Goal: Use online tool/utility: Use online tool/utility

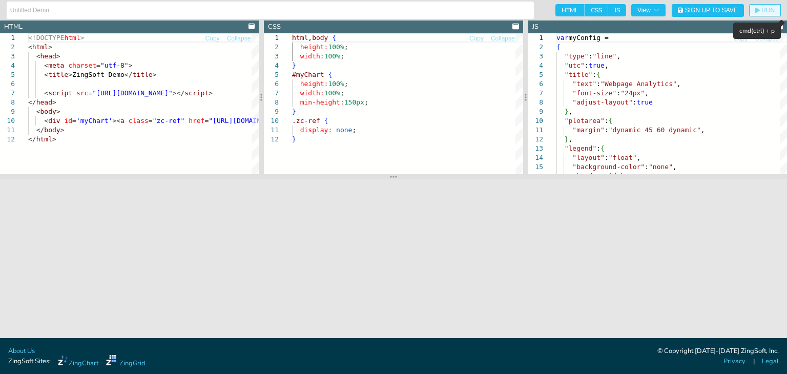
click at [756, 6] on button "RUN" at bounding box center [765, 10] width 32 height 12
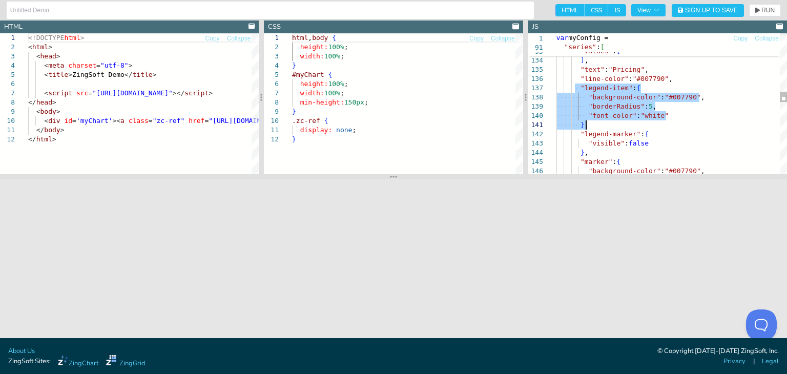
drag, startPoint x: 573, startPoint y: 86, endPoint x: 599, endPoint y: 121, distance: 44.0
click at [599, 121] on div "64.8 , 114.4 , 137.4 ] , "text" : "Pricing" , "line-color" : "#007790" , "legen…" at bounding box center [671, 241] width 231 height 2824
click at [599, 122] on div "64.8 , 114.4 , 137.4 ] , "text" : "Pricing" , "line-color" : "#007790" , "legen…" at bounding box center [671, 241] width 231 height 2824
drag, startPoint x: 588, startPoint y: 155, endPoint x: 577, endPoint y: 89, distance: 66.5
click at [577, 89] on div "64.8 , 114.4 , 137.4 ] , "text" : "Pricing" , "line-color" : "#007790" , "legen…" at bounding box center [671, 241] width 231 height 2824
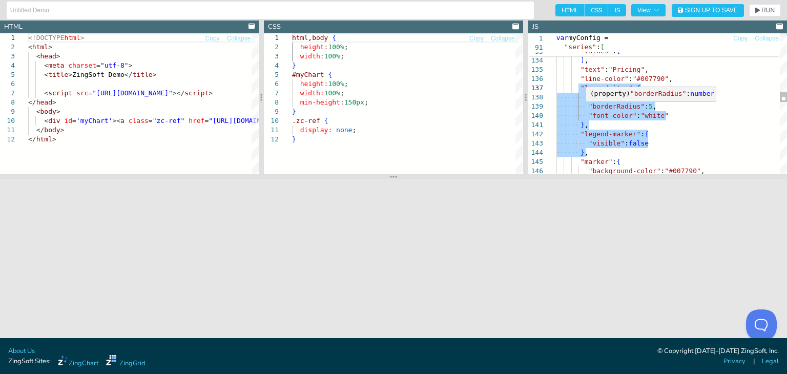
click at [631, 122] on div "64.8 , 114.4 , 137.4 ] , "text" : "Pricing" , "line-color" : "#007790" , "legen…" at bounding box center [671, 241] width 231 height 2824
drag, startPoint x: 573, startPoint y: 90, endPoint x: 601, endPoint y: 151, distance: 67.2
click at [601, 151] on div "64.8 , 114.4 , 137.4 ] , "text" : "Pricing" , "line-color" : "#007790" , "legen…" at bounding box center [671, 241] width 231 height 2824
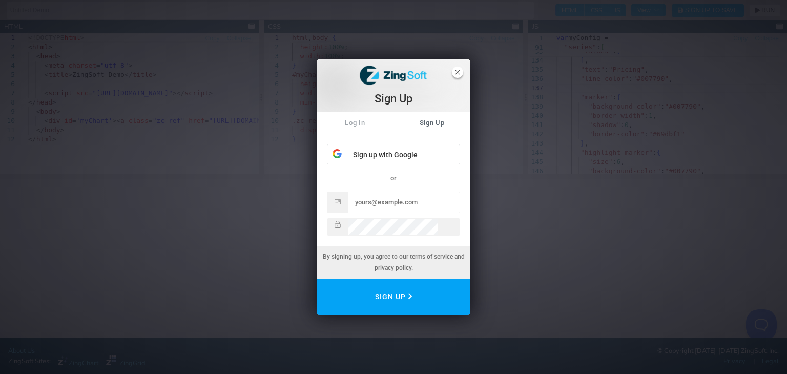
click at [458, 73] on span "close" at bounding box center [457, 72] width 11 height 11
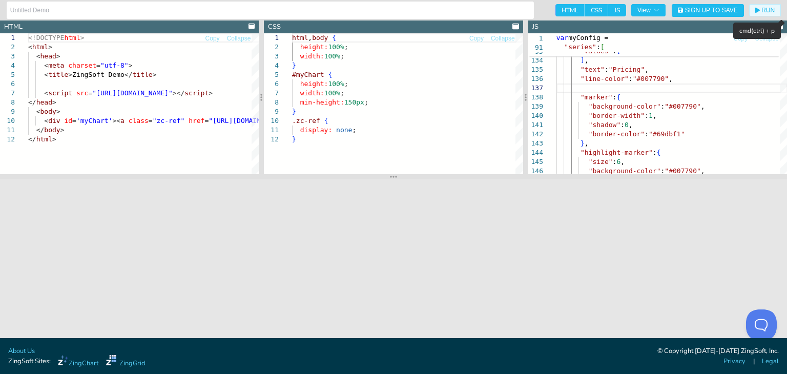
drag, startPoint x: 771, startPoint y: 15, endPoint x: 764, endPoint y: 21, distance: 9.4
click at [771, 15] on button "RUN" at bounding box center [765, 10] width 32 height 12
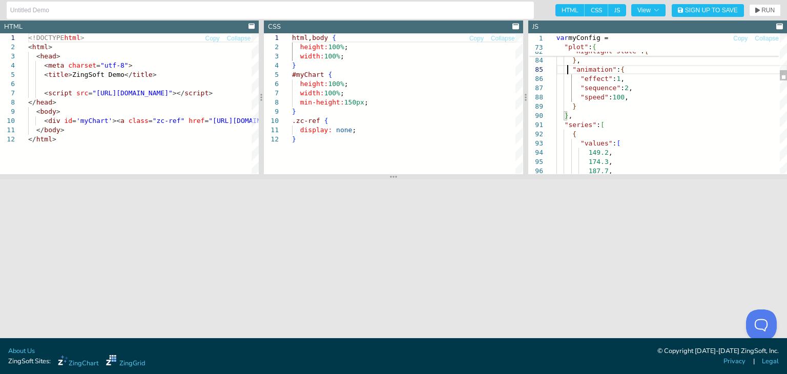
scroll to position [0, 17]
drag, startPoint x: 568, startPoint y: 70, endPoint x: 608, endPoint y: 108, distance: 55.4
click at [654, 113] on div ""background-color" : "#007790" , "border-width" : 1 , "shadow" : 0 , "border-co…" at bounding box center [671, 132] width 231 height 2760
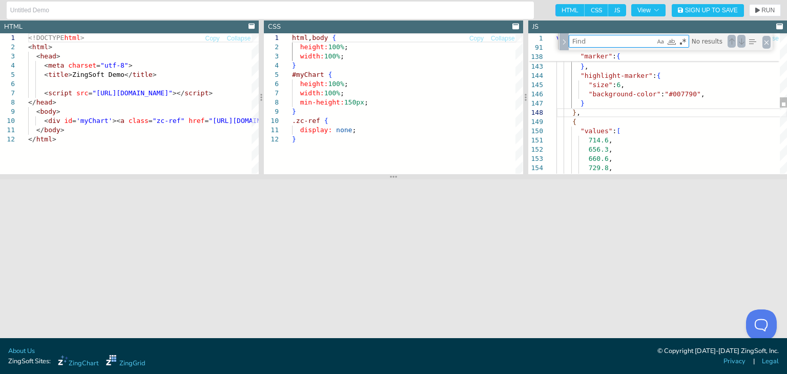
type textarea "], "text": "Documentation", "line-color": "#009872", "legend-item": { "backgrou…"
type textarea "t"
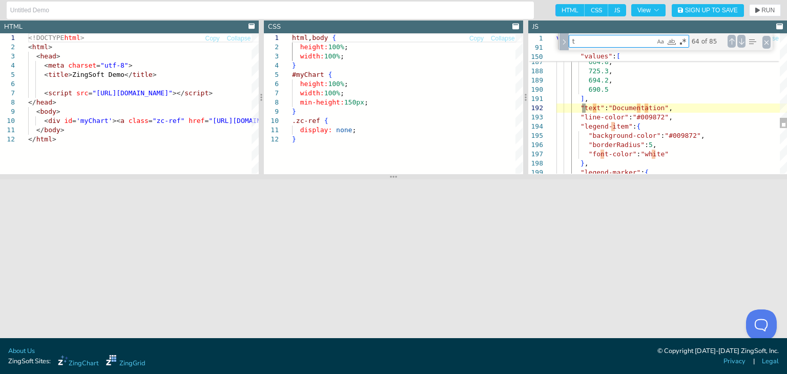
type textarea ""margin": "dynamic 45 60 dynamic", }, "legend": { "layout": "float", "backgroun…"
type textarea "to"
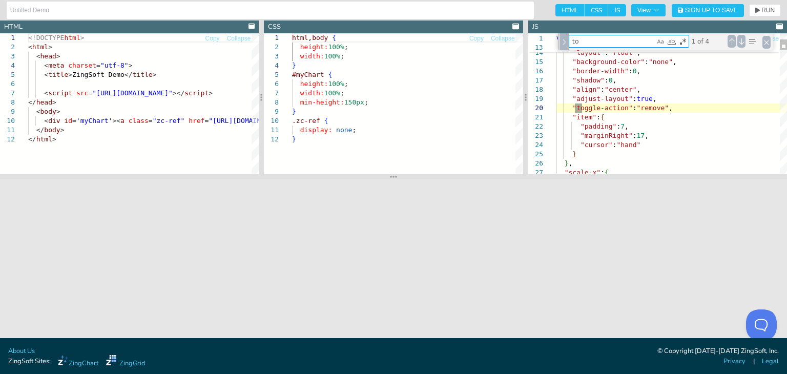
type textarea ""padding": "10px", "font-weight": "bold" }, "scale-label": { "font-color": "#00…"
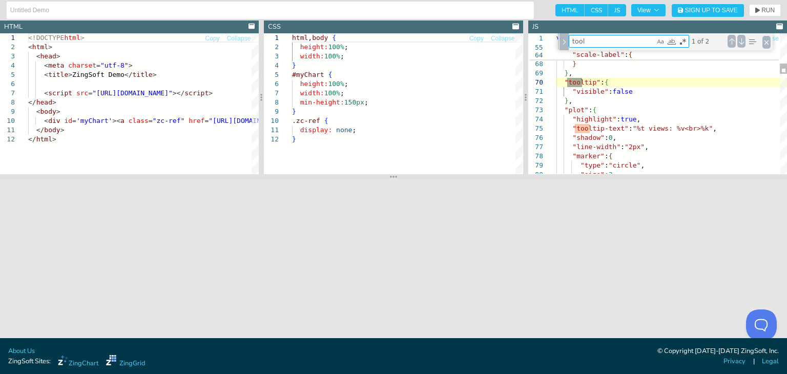
type textarea "tool"
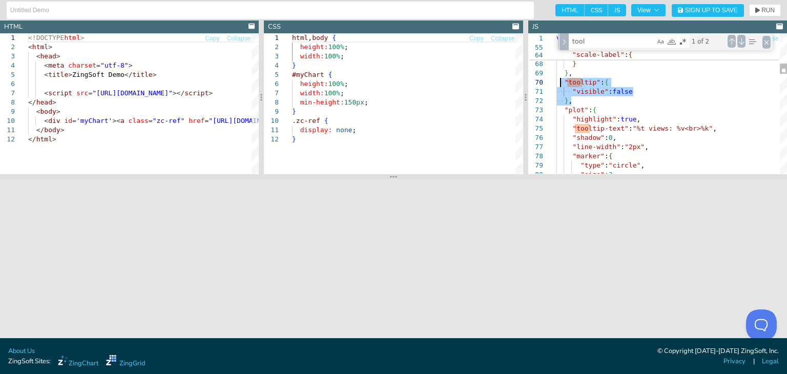
drag, startPoint x: 582, startPoint y: 100, endPoint x: 558, endPoint y: 78, distance: 32.3
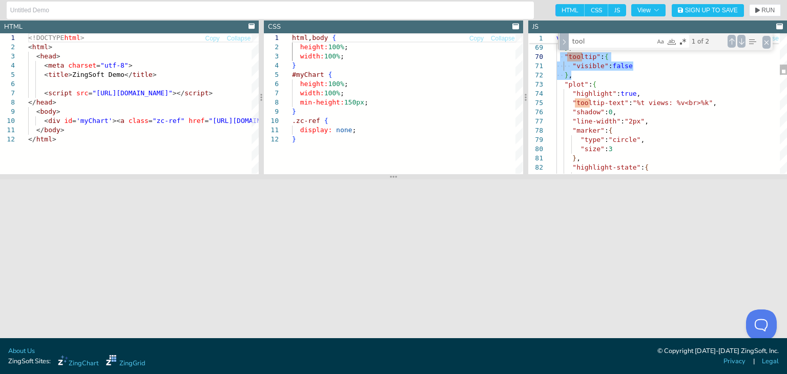
type textarea ""visible": false }, "plot": { "highlight": true, "tooltip-text": "%t views: %v<…"
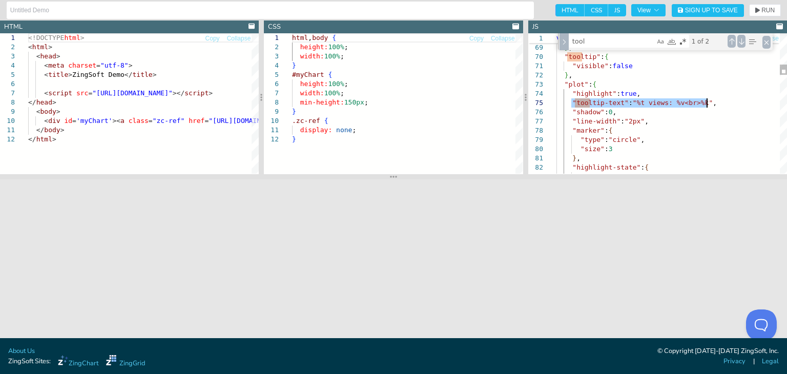
drag, startPoint x: 570, startPoint y: 103, endPoint x: 716, endPoint y: 99, distance: 145.6
drag, startPoint x: 602, startPoint y: 40, endPoint x: 463, endPoint y: 49, distance: 139.1
click at [463, 49] on section "HTML Copy Collapse 1 2 3 4 5 6 7 8 9 10 11 12 <!DOCTYPE html > < html > < head …" at bounding box center [393, 97] width 787 height 154
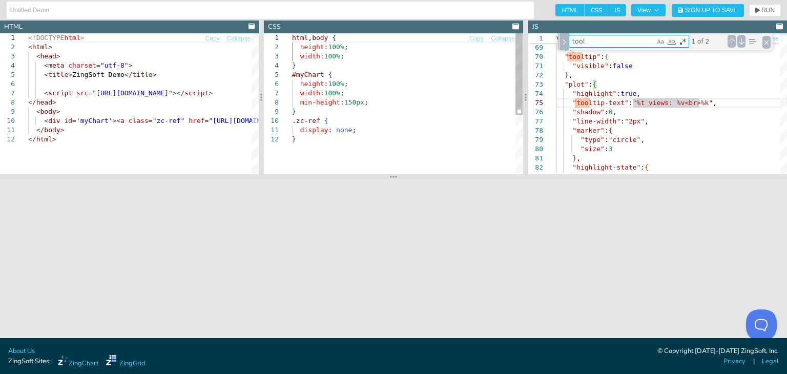
type textarea "p"
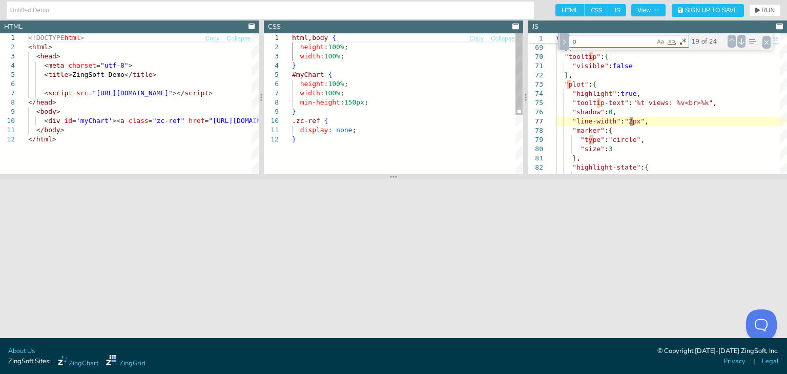
type textarea "64.8, 114.4, 137.4 ], "text": "Pricing", "line-color": "#007790", "marker": { "…"
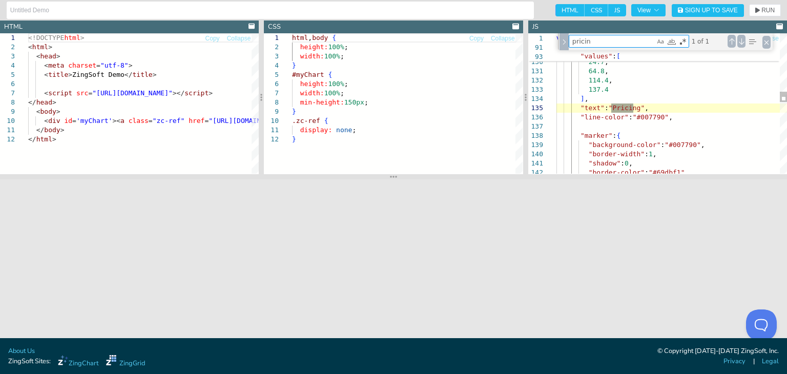
type textarea "pricin"
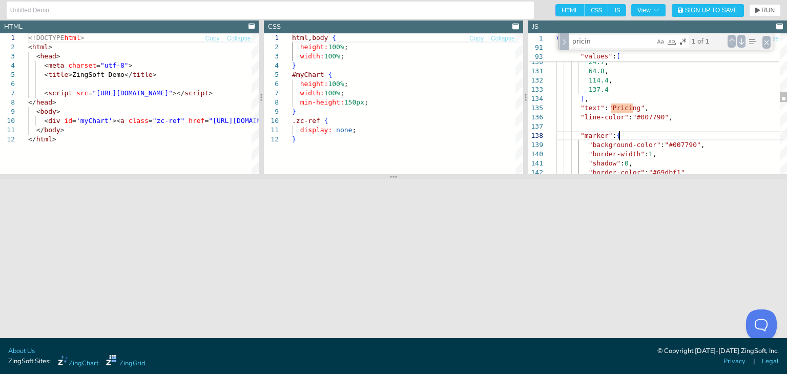
drag, startPoint x: 628, startPoint y: 140, endPoint x: 625, endPoint y: 135, distance: 5.3
click at [626, 138] on div "140.9 , 86.9 , 49.4 , 24.7 , 64.8 , 114.4 , 137.4 ] , "text" : " Pricin g" , "l…" at bounding box center [671, 239] width 231 height 2777
click at [625, 130] on div "140.9 , 86.9 , 49.4 , 24.7 , 64.8 , 114.4 , 137.4 ] , "text" : " Pricin g" , "l…" at bounding box center [671, 239] width 231 height 2777
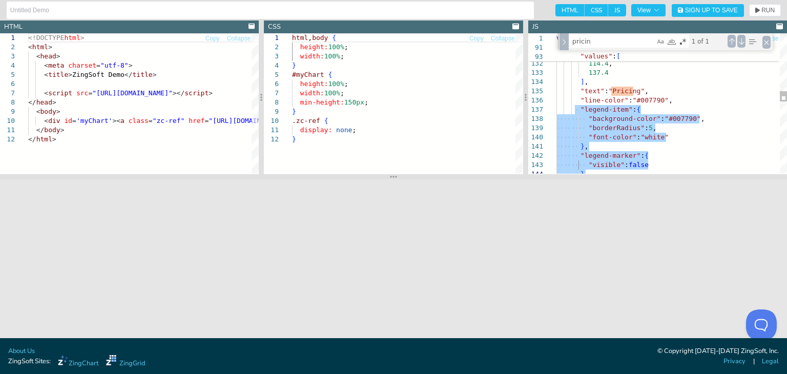
click at [625, 130] on div "] , "text" : " Pricin g" , "line-color" : "#007790" , "legend-item" : { "backgr…" at bounding box center [671, 254] width 231 height 2841
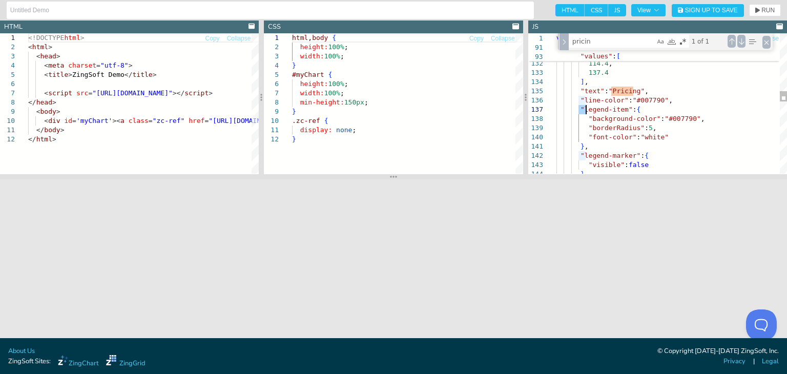
drag, startPoint x: 580, startPoint y: 107, endPoint x: 613, endPoint y: 124, distance: 36.9
click at [613, 124] on div "] , "text" : " Pricin g" , "line-color" : "#007790" , "legend-item" : { "backgr…" at bounding box center [671, 254] width 231 height 2841
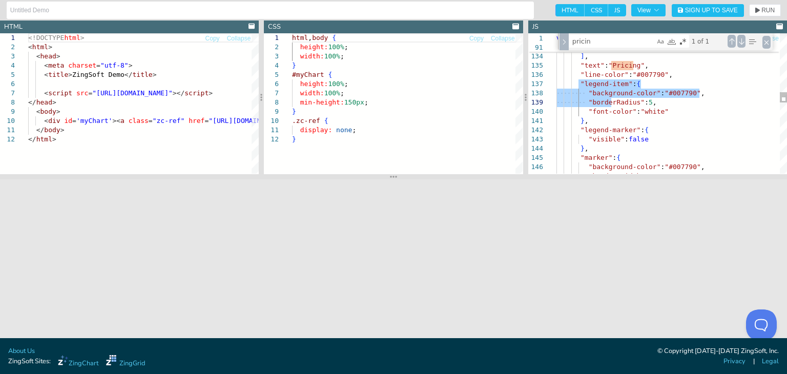
type textarea "}, "legend-marker": { "visible": false }, "marker": { "background-color": "#007…"
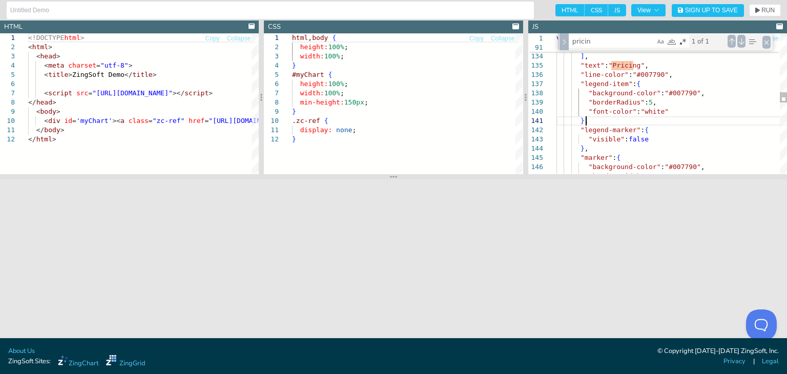
click at [634, 117] on div "] , "text" : " Pricin g" , "line-color" : "#007790" , "legend-item" : { "backgr…" at bounding box center [671, 228] width 231 height 2841
